Goal: Task Accomplishment & Management: Complete application form

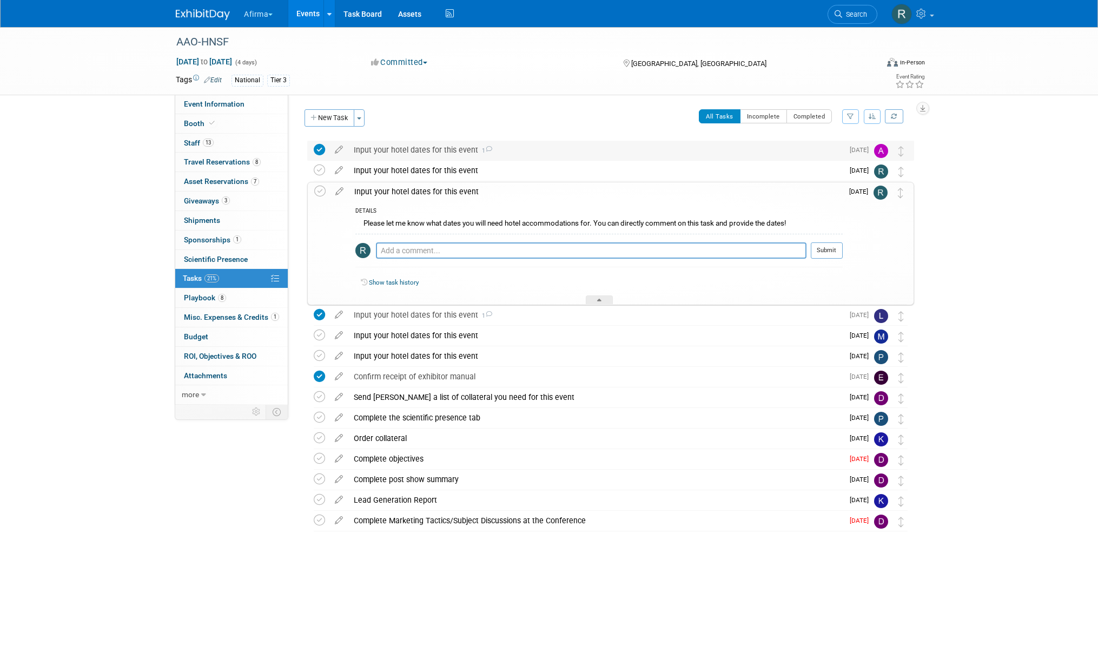
click at [418, 156] on div "Input your hotel dates for this event 1" at bounding box center [595, 150] width 495 height 18
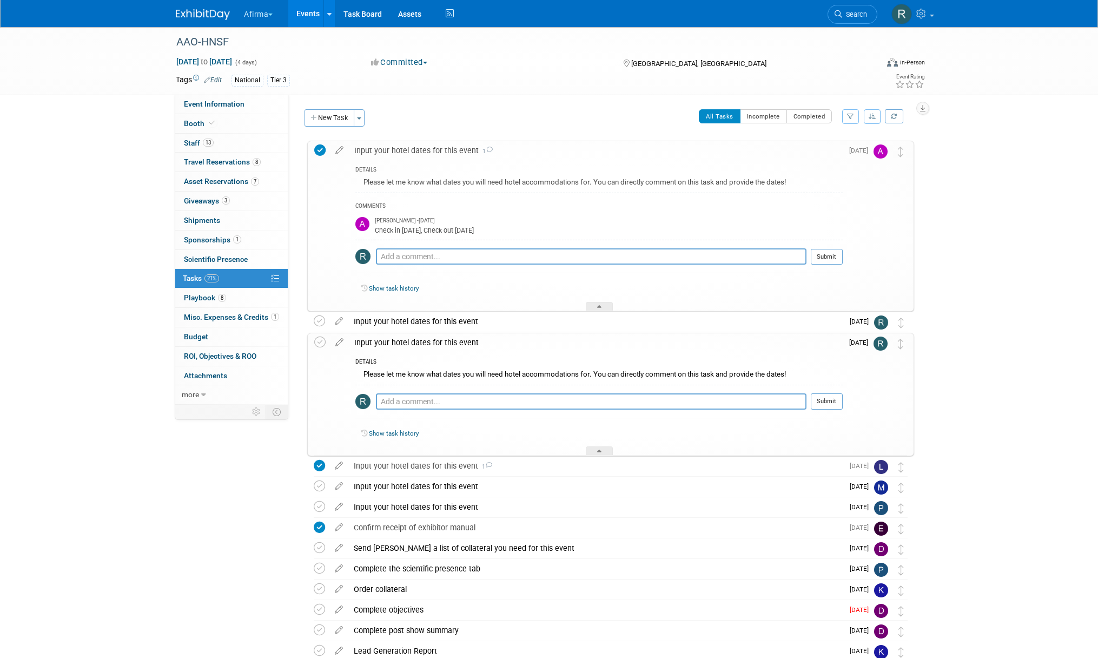
click at [442, 412] on div "Pro tip: Press Ctrl-Enter to submit comment." at bounding box center [591, 414] width 431 height 8
click at [441, 404] on textarea at bounding box center [591, 401] width 431 height 16
click at [441, 401] on textarea at bounding box center [591, 401] width 431 height 16
click at [201, 111] on link "Event Information" at bounding box center [231, 104] width 113 height 19
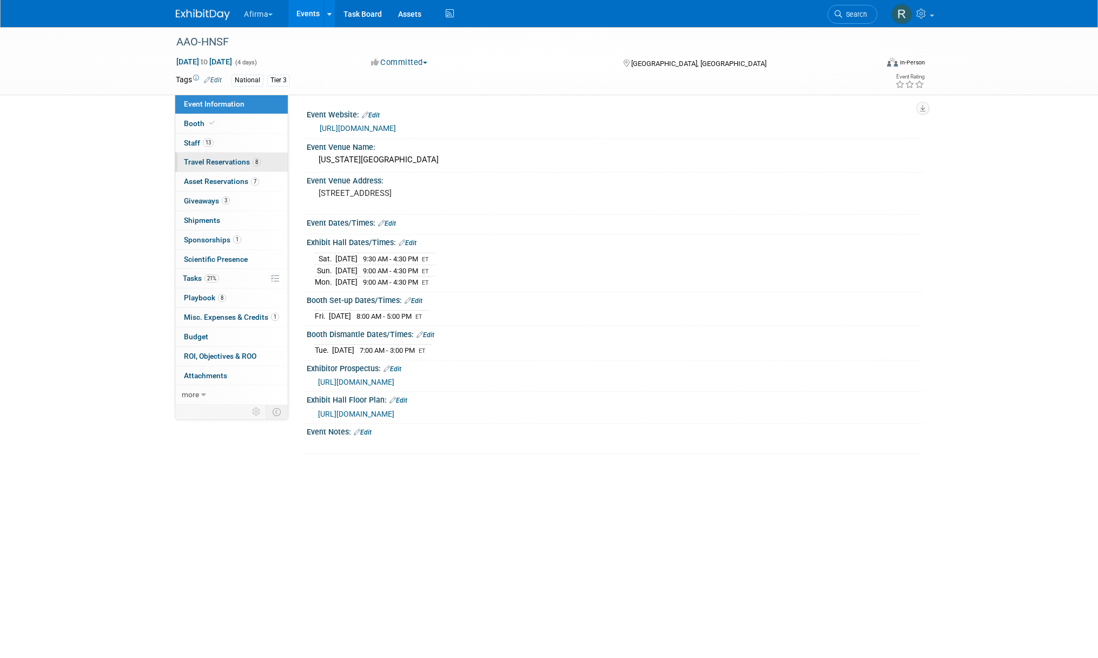
click at [198, 165] on span "Travel Reservations 8" at bounding box center [222, 161] width 77 height 9
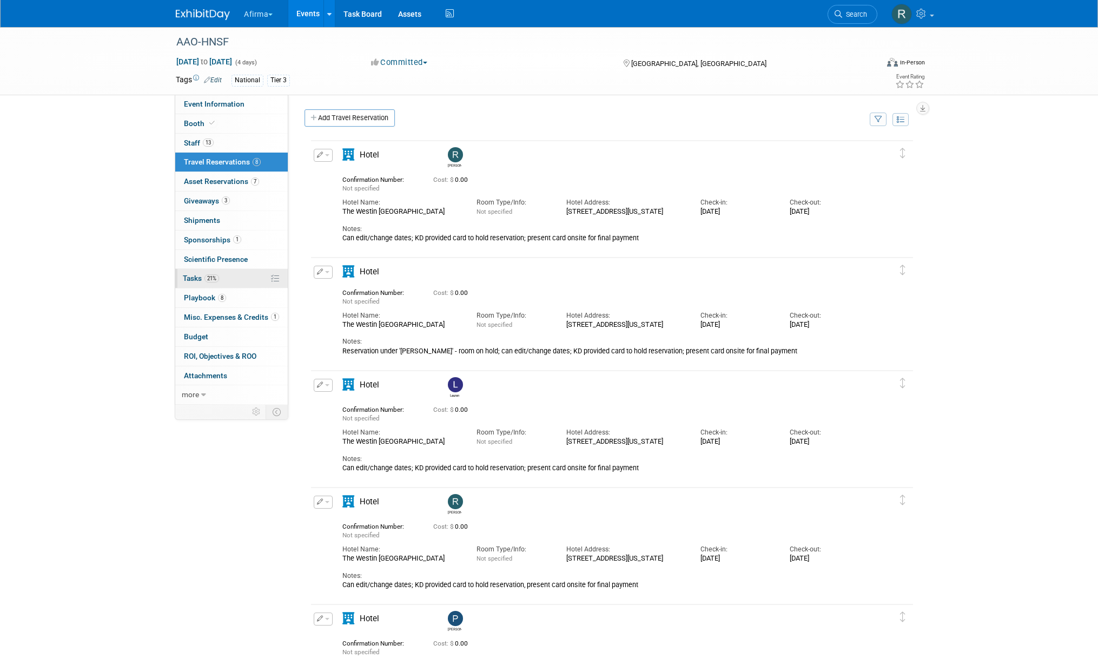
click at [195, 279] on span "Tasks 21%" at bounding box center [201, 278] width 36 height 9
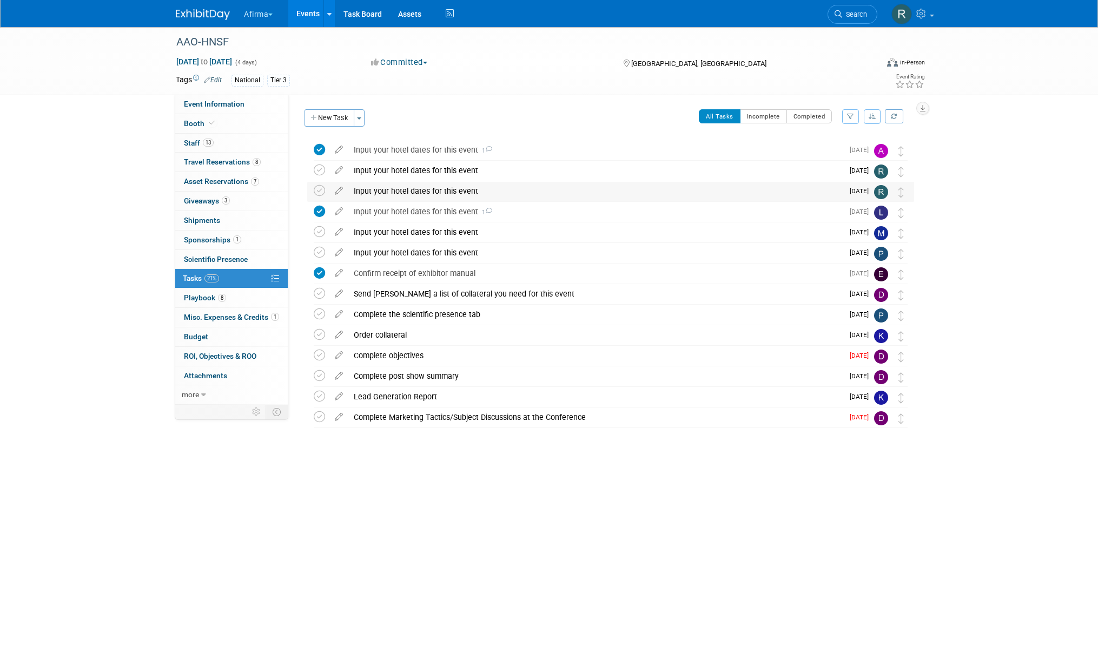
click at [386, 191] on div "Input your hotel dates for this event" at bounding box center [595, 191] width 495 height 18
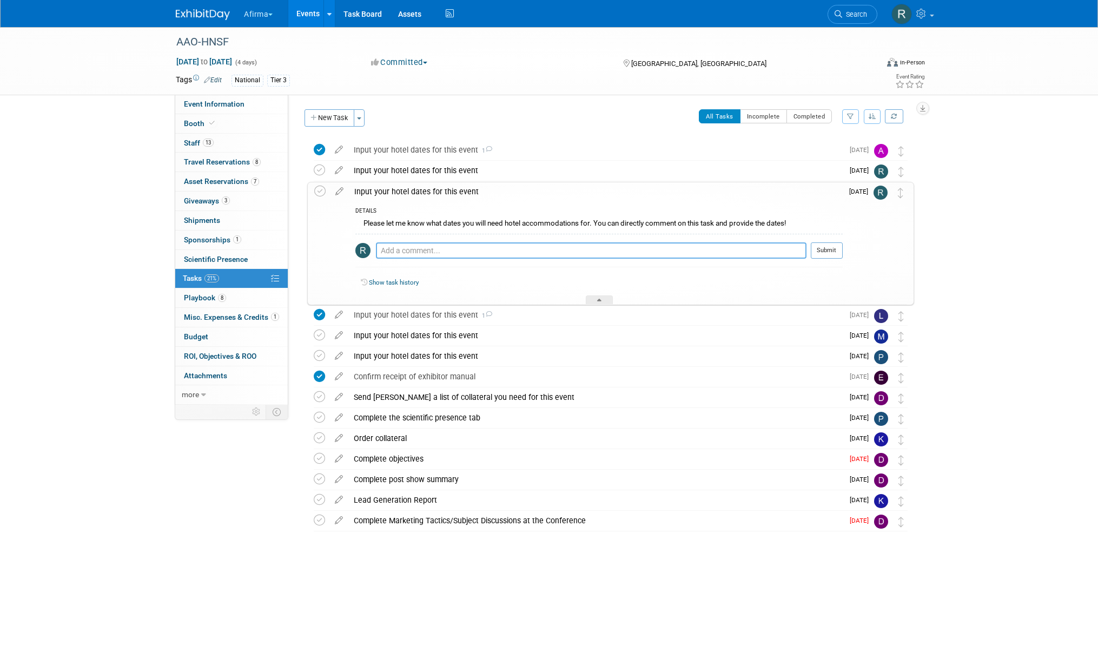
click at [413, 252] on textarea at bounding box center [591, 250] width 431 height 16
type textarea "10/10 - 10/14"
click at [833, 254] on button "Submit" at bounding box center [827, 250] width 32 height 16
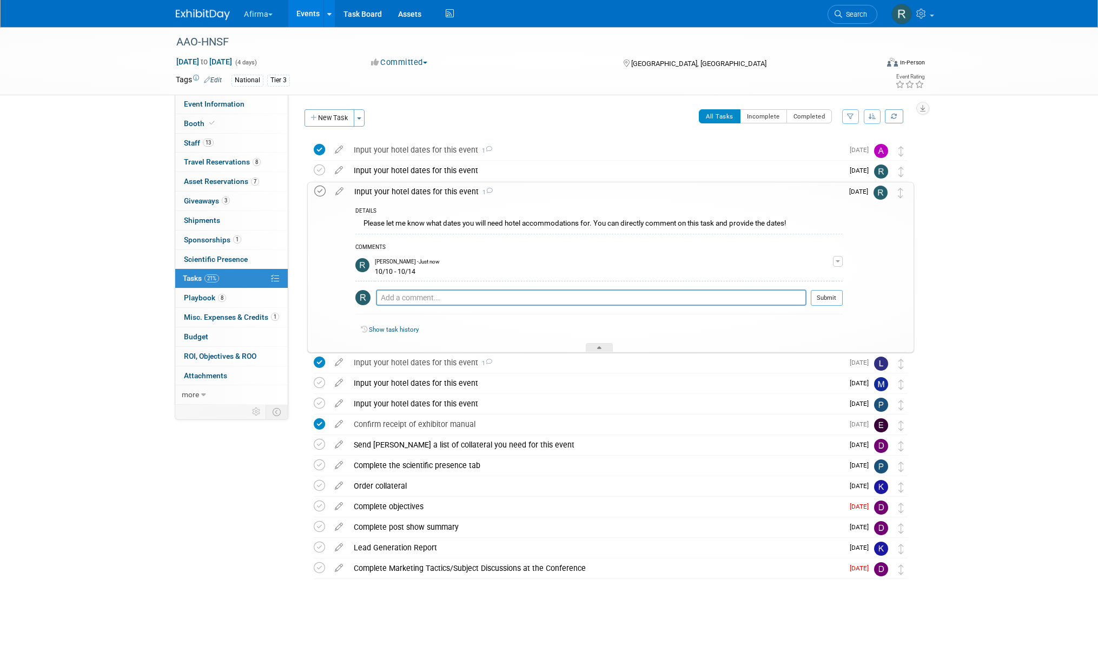
click at [324, 190] on icon at bounding box center [319, 191] width 11 height 11
